Goal: Transaction & Acquisition: Download file/media

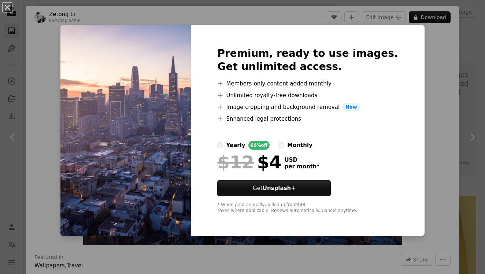
scroll to position [139, 0]
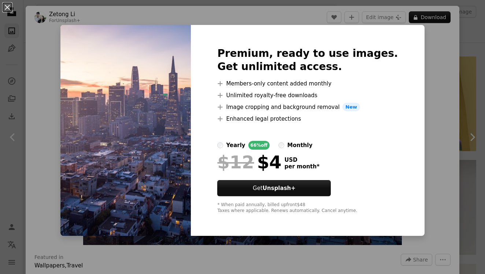
click at [426, 58] on div "An X shape Premium, ready to use images. Get unlimited access. A plus sign Memb…" at bounding box center [242, 137] width 485 height 274
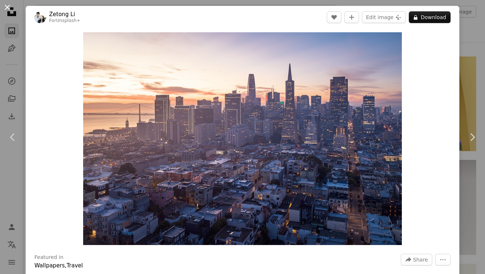
click at [10, 10] on button "An X shape" at bounding box center [7, 7] width 9 height 9
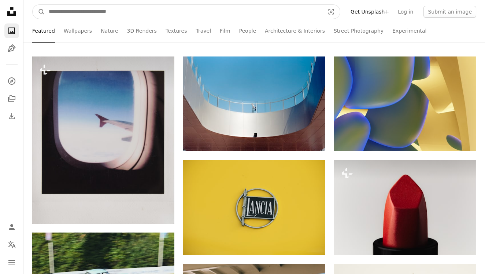
click at [87, 14] on input "Find visuals sitewide" at bounding box center [184, 12] width 278 height 14
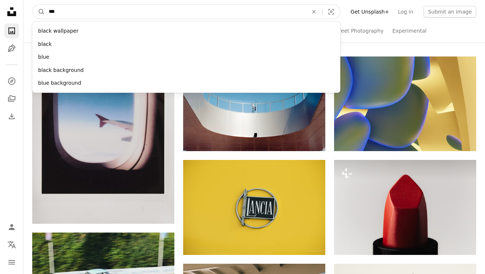
type input "****"
click at [39, 12] on button "A magnifying glass" at bounding box center [39, 12] width 12 height 14
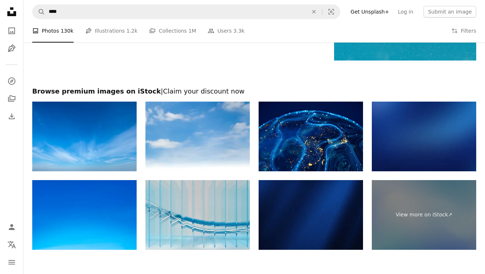
scroll to position [1138, 0]
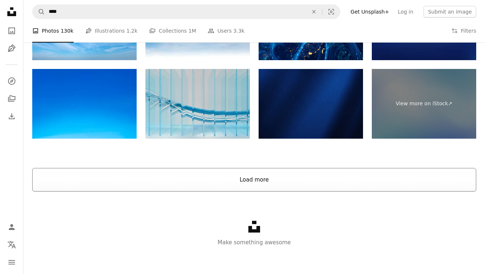
click at [210, 185] on button "Load more" at bounding box center [254, 179] width 444 height 23
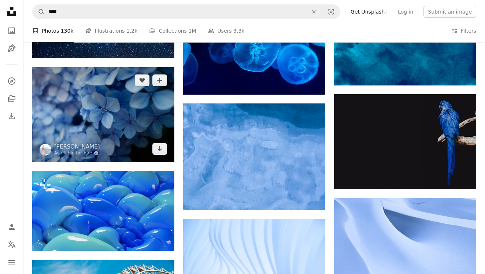
scroll to position [2764, 0]
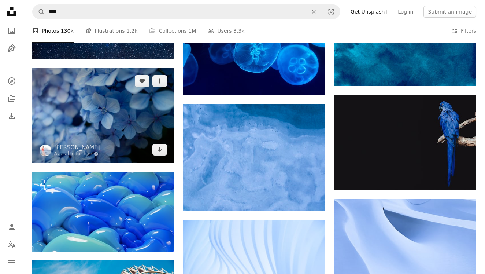
click at [150, 122] on img at bounding box center [103, 115] width 142 height 95
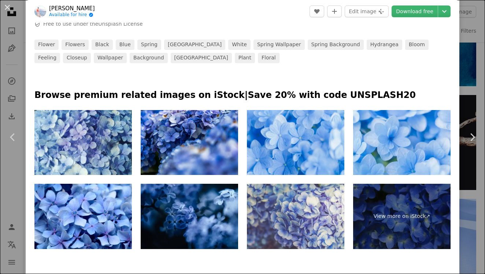
scroll to position [307, 0]
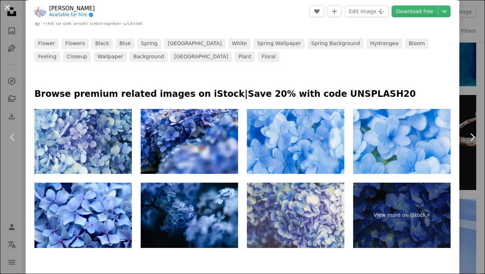
click at [9, 9] on button "An X shape" at bounding box center [7, 7] width 9 height 9
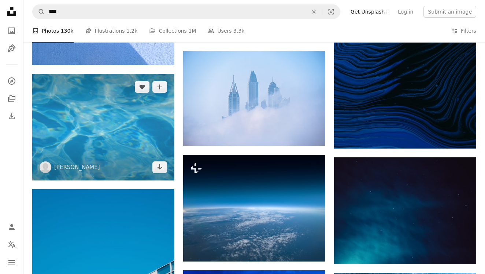
scroll to position [4111, 0]
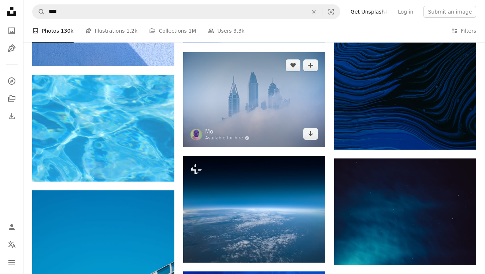
click at [226, 102] on img at bounding box center [254, 99] width 142 height 95
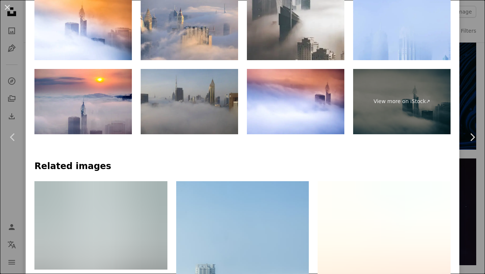
scroll to position [434, 0]
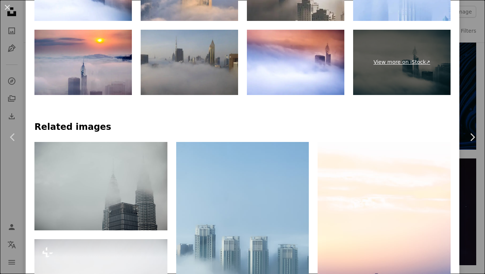
click at [390, 68] on link "View more on iStock ↗" at bounding box center [402, 62] width 98 height 65
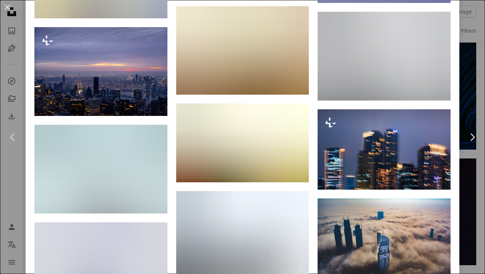
scroll to position [1518, 0]
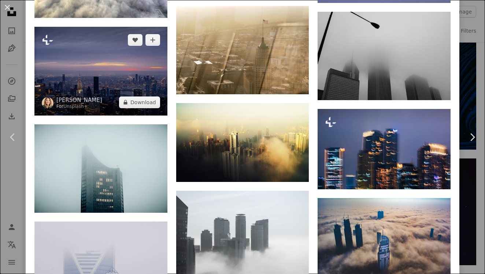
click at [130, 79] on img at bounding box center [100, 71] width 133 height 89
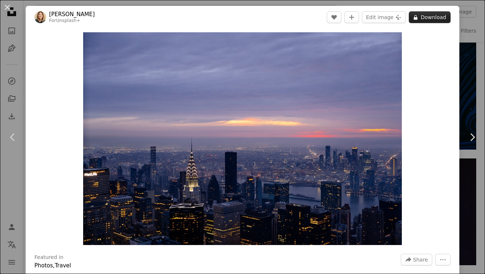
click at [424, 18] on button "A lock Download" at bounding box center [430, 17] width 42 height 12
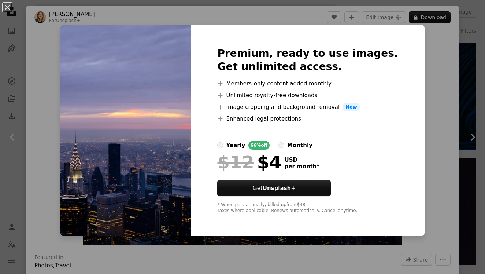
click at [418, 71] on div "An X shape Premium, ready to use images. Get unlimited access. A plus sign Memb…" at bounding box center [242, 137] width 485 height 274
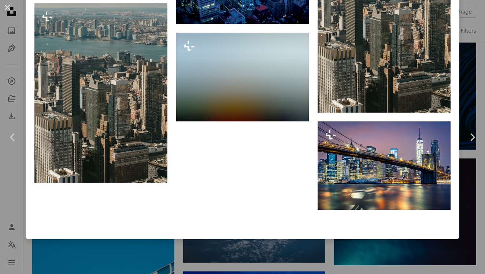
scroll to position [1287, 0]
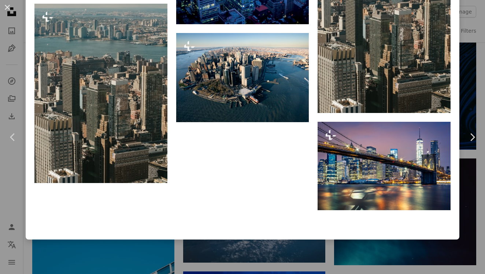
click at [143, 245] on div "An X shape Chevron left Chevron right [PERSON_NAME] For Unsplash+ A heart A plu…" at bounding box center [242, 137] width 485 height 274
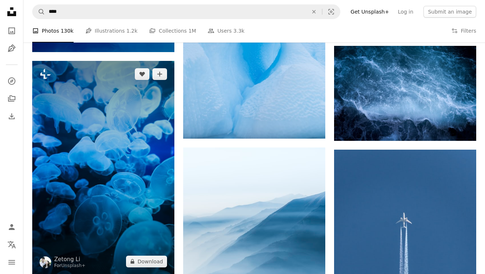
scroll to position [6022, 0]
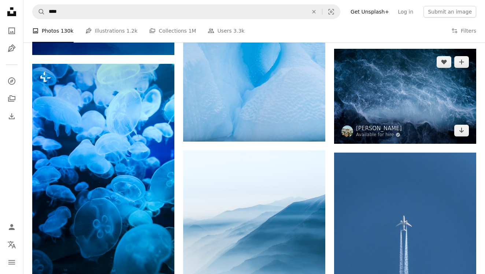
click at [346, 113] on img at bounding box center [405, 96] width 142 height 95
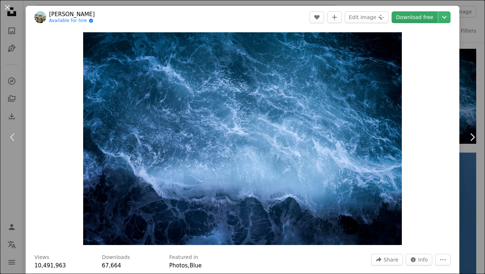
click at [411, 19] on link "Download free" at bounding box center [415, 17] width 46 height 12
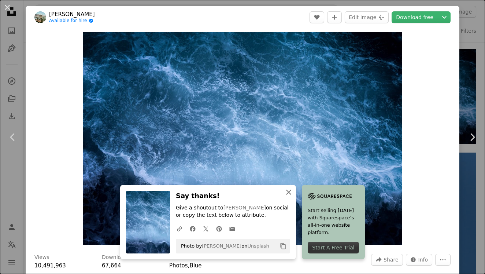
click at [287, 195] on icon "button" at bounding box center [288, 192] width 5 height 5
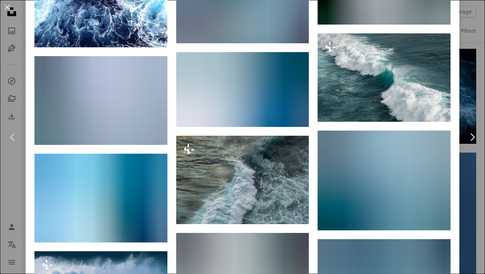
scroll to position [1555, 0]
